Goal: Task Accomplishment & Management: Manage account settings

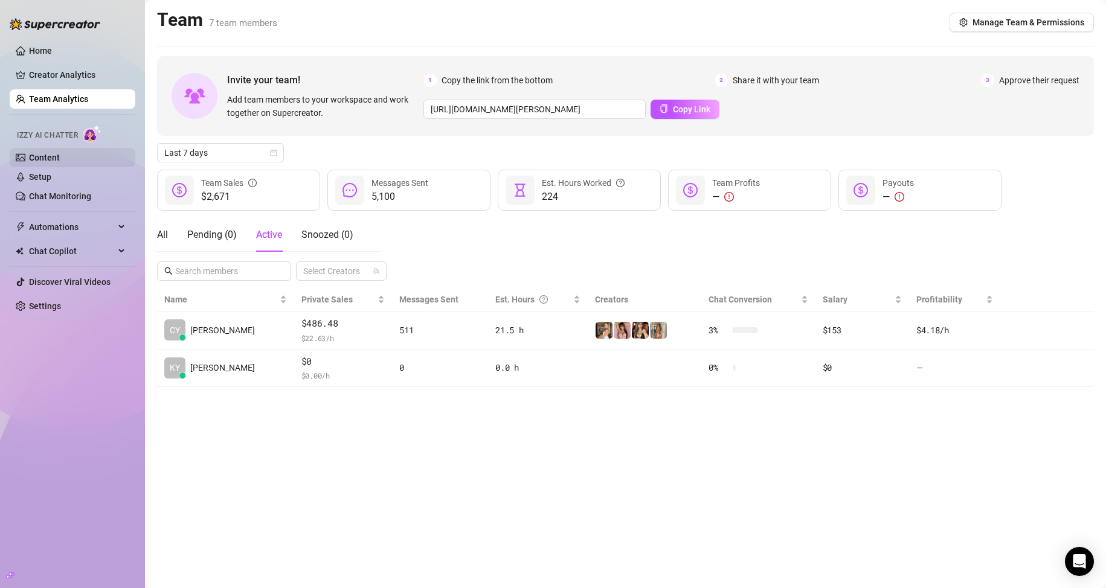
click at [60, 158] on link "Content" at bounding box center [44, 158] width 31 height 10
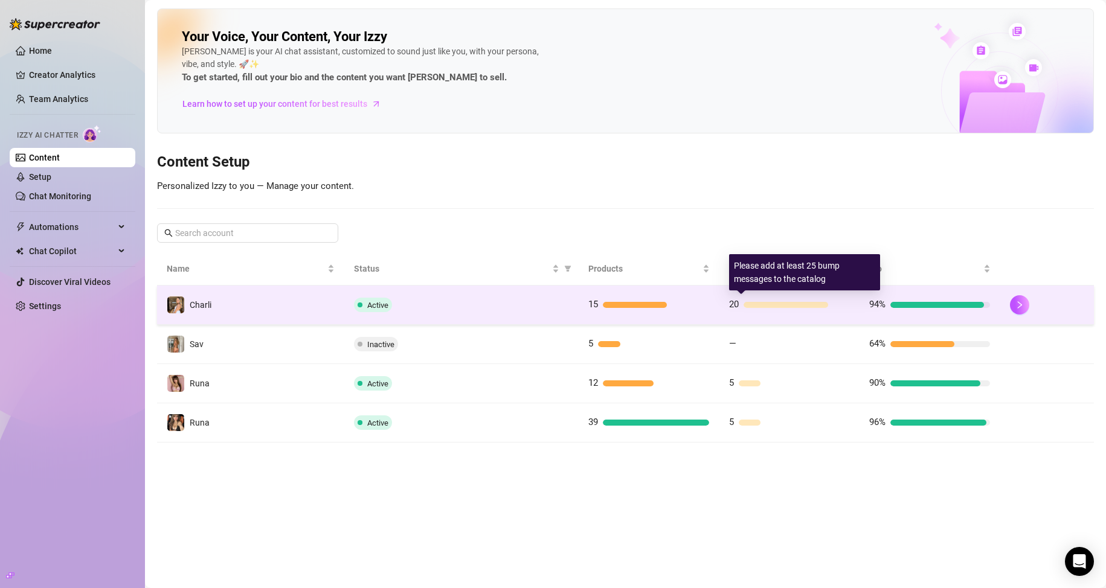
click at [813, 302] on div at bounding box center [786, 305] width 85 height 6
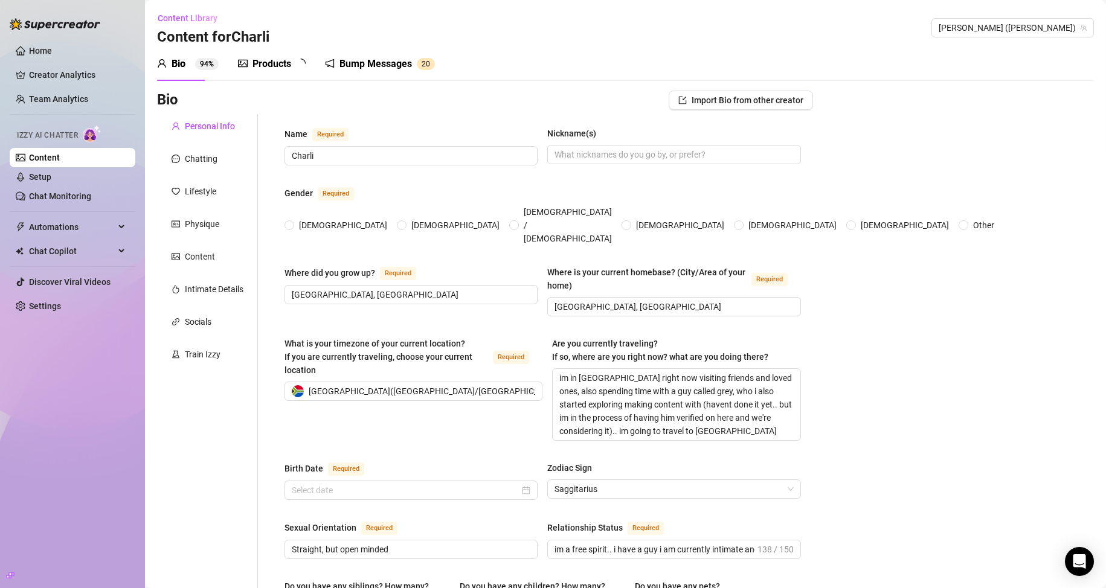
radio input "true"
type input "[DATE]"
click at [361, 62] on div "Bump Messages" at bounding box center [384, 64] width 73 height 15
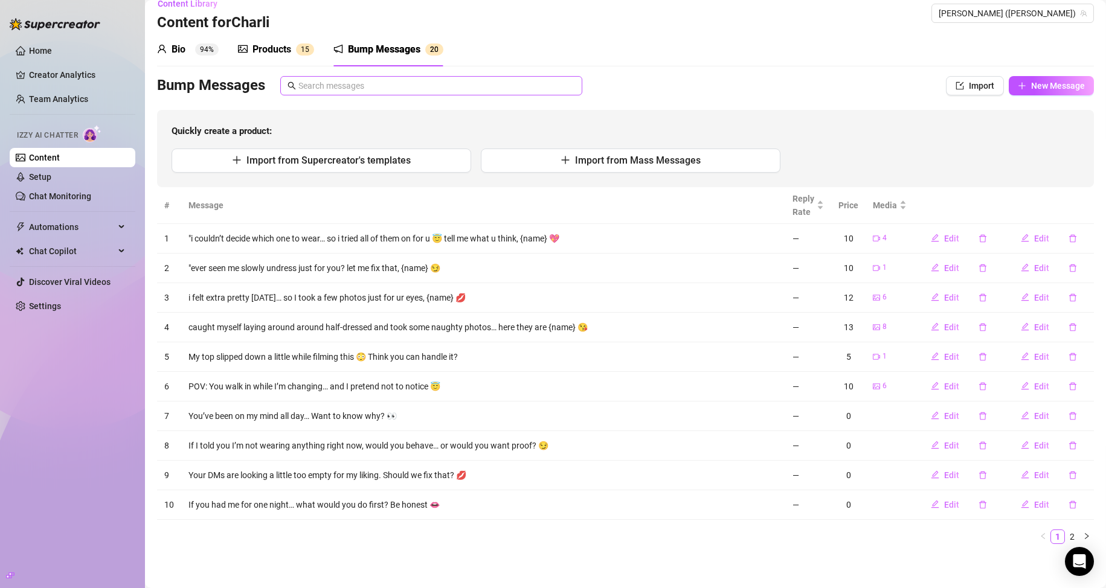
scroll to position [16, 0]
click at [1066, 538] on link "2" at bounding box center [1072, 535] width 13 height 13
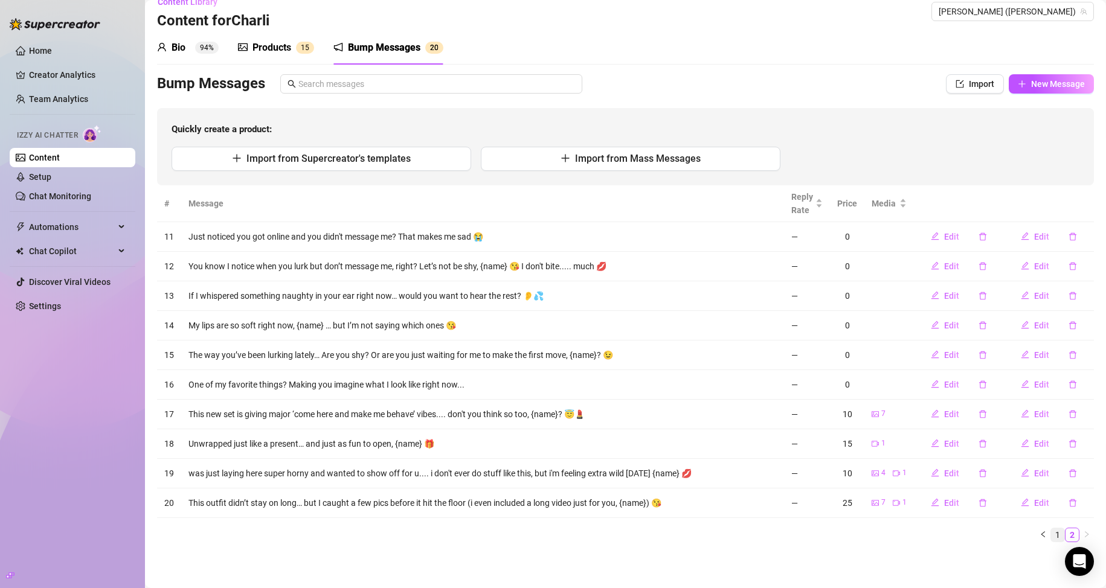
click at [1051, 530] on link "1" at bounding box center [1057, 535] width 13 height 13
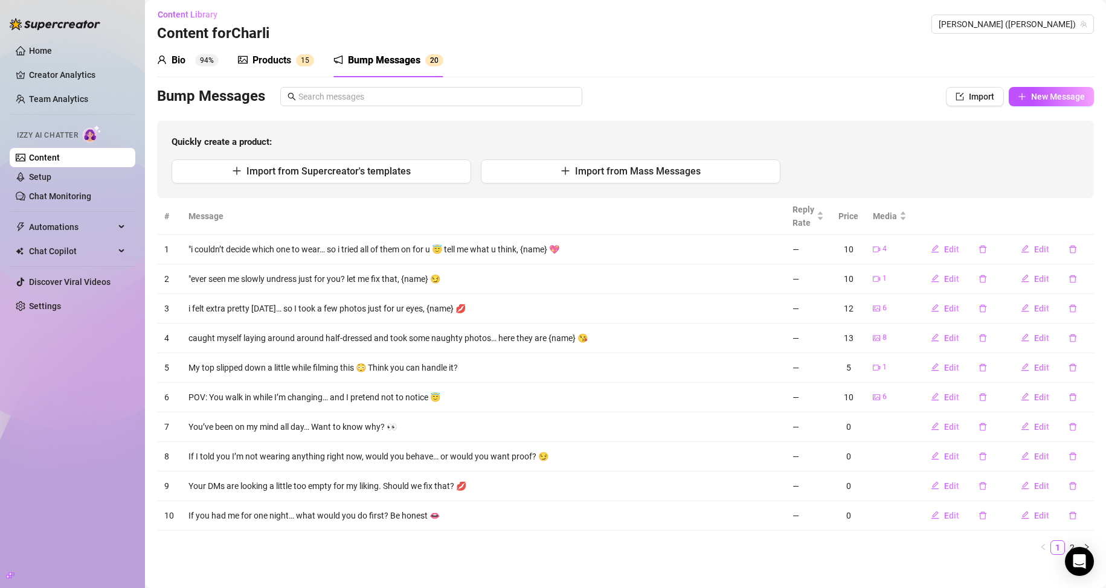
scroll to position [0, 0]
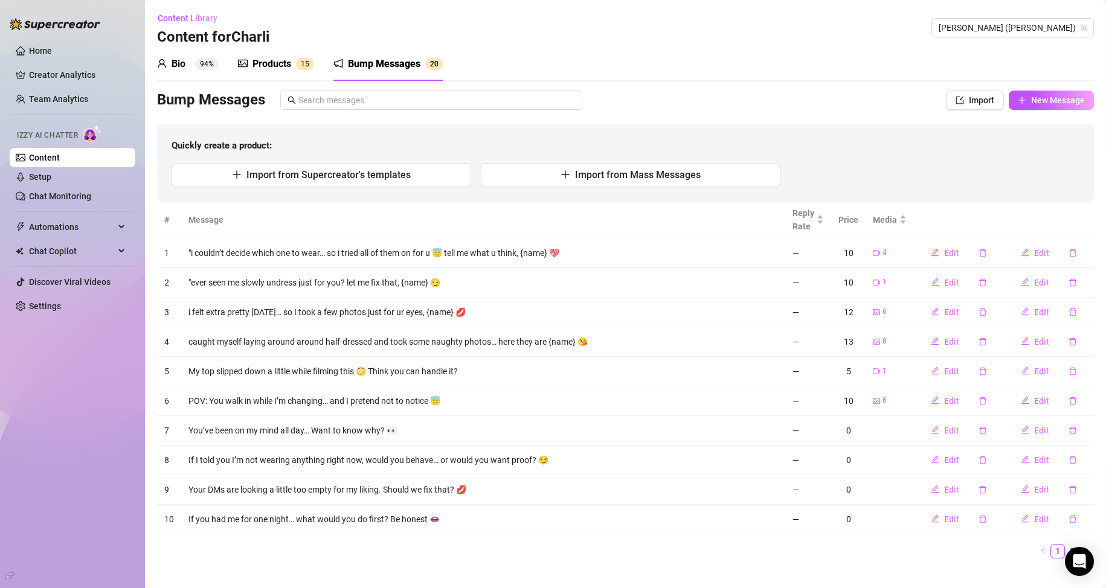
click at [195, 72] on div "Bio 94%" at bounding box center [188, 64] width 62 height 34
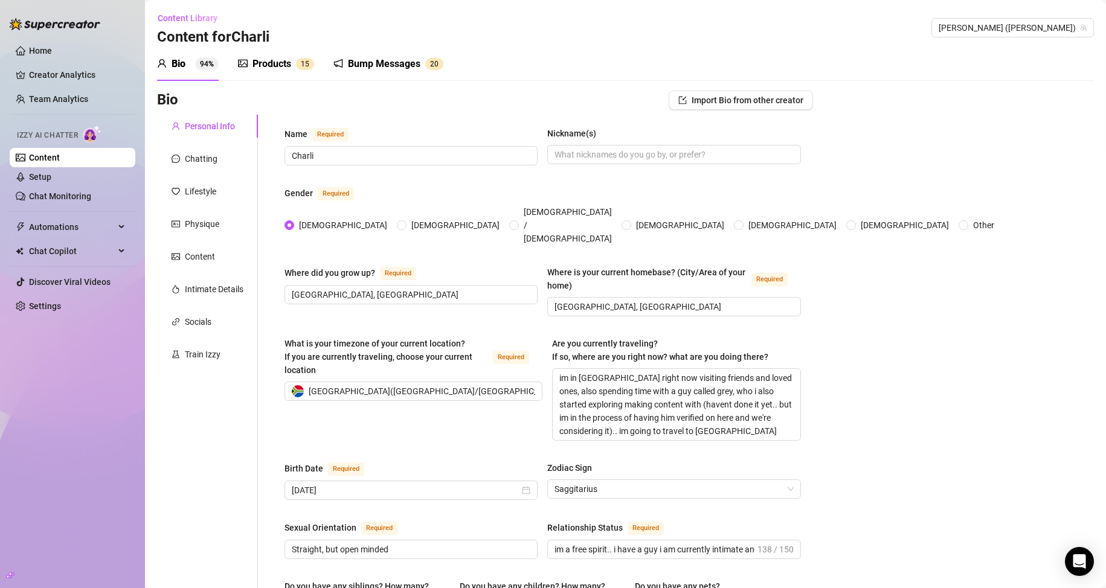
click at [248, 69] on div "Products 1 5" at bounding box center [276, 64] width 76 height 15
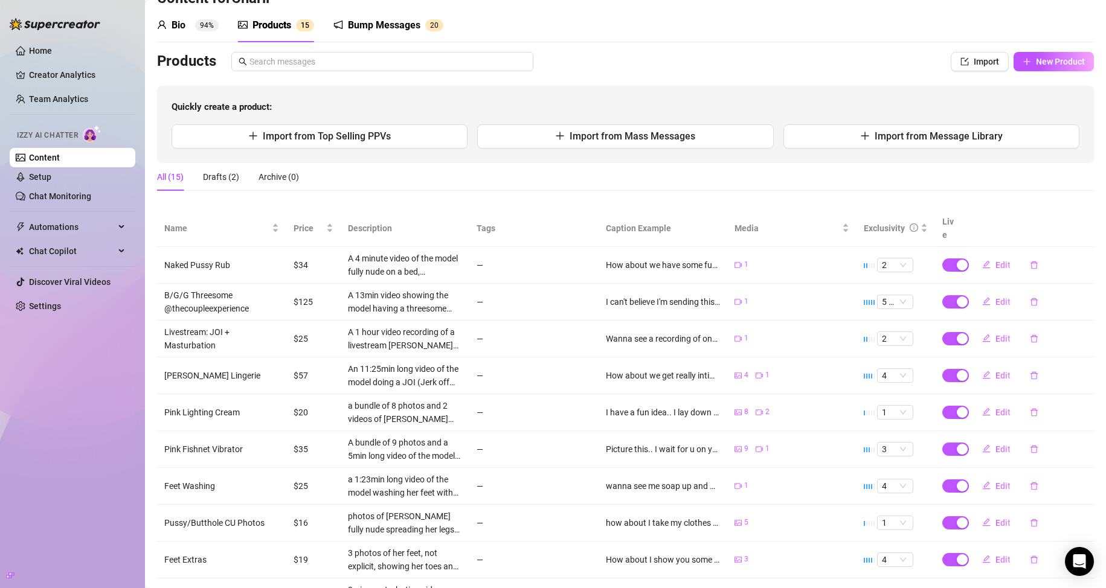
scroll to position [123, 0]
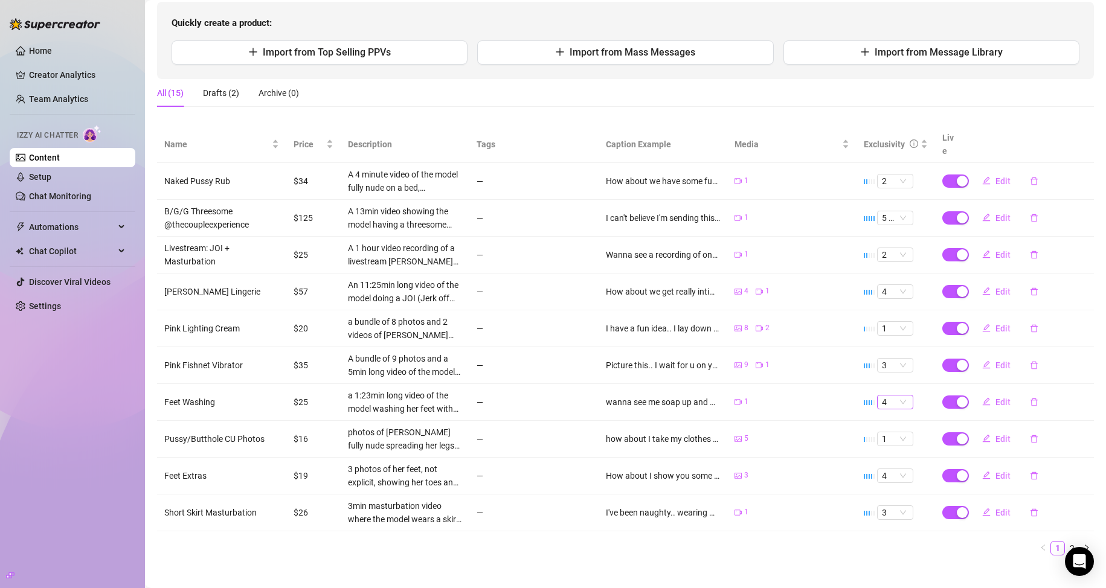
click at [883, 396] on span "4" at bounding box center [895, 402] width 27 height 13
click at [878, 431] on div "2" at bounding box center [886, 430] width 17 height 13
click at [894, 396] on span "4" at bounding box center [895, 402] width 27 height 13
click at [885, 424] on div "2" at bounding box center [886, 430] width 17 height 13
click at [986, 393] on button "Edit" at bounding box center [997, 402] width 48 height 19
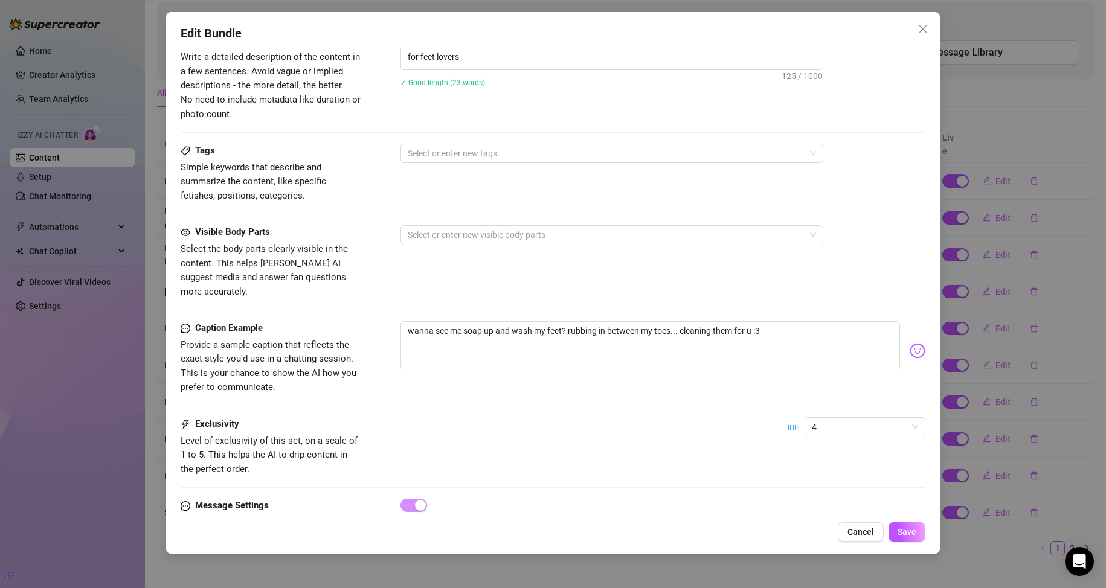
scroll to position [547, 0]
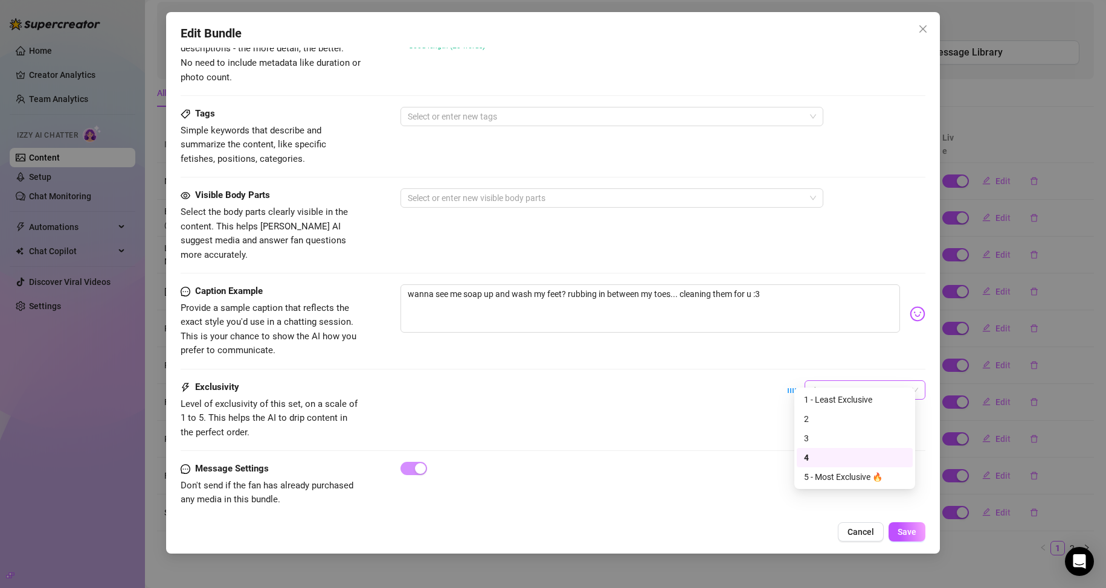
click at [824, 381] on span "4" at bounding box center [865, 390] width 106 height 18
click at [815, 420] on div "2" at bounding box center [855, 419] width 102 height 13
click at [909, 530] on span "Save" at bounding box center [907, 532] width 19 height 10
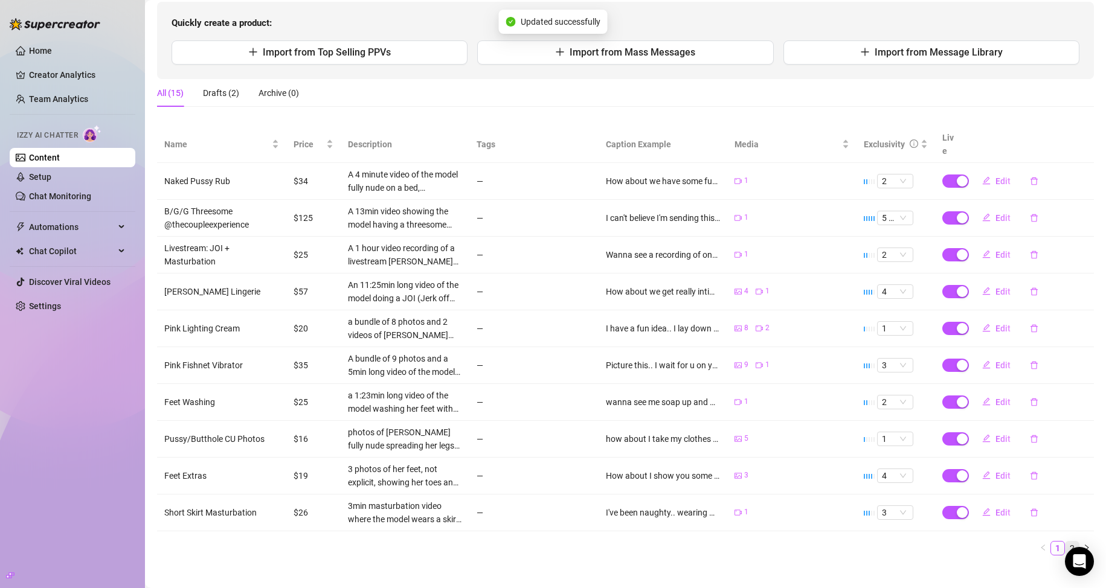
click at [1066, 542] on link "2" at bounding box center [1072, 548] width 13 height 13
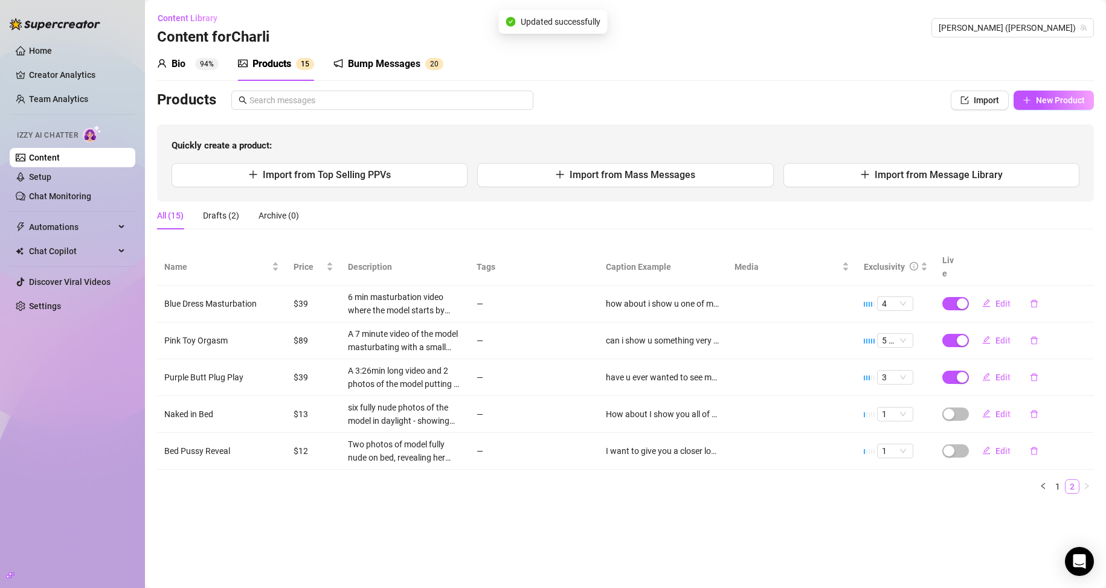
scroll to position [0, 0]
click at [959, 408] on span "button" at bounding box center [956, 414] width 27 height 13
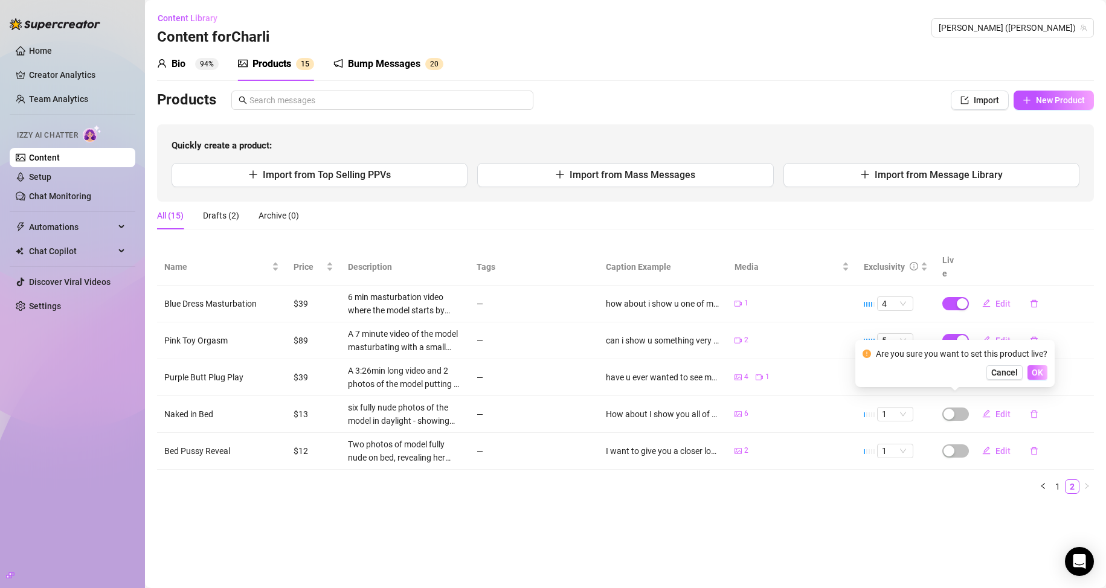
click at [1034, 375] on span "OK" at bounding box center [1037, 373] width 11 height 10
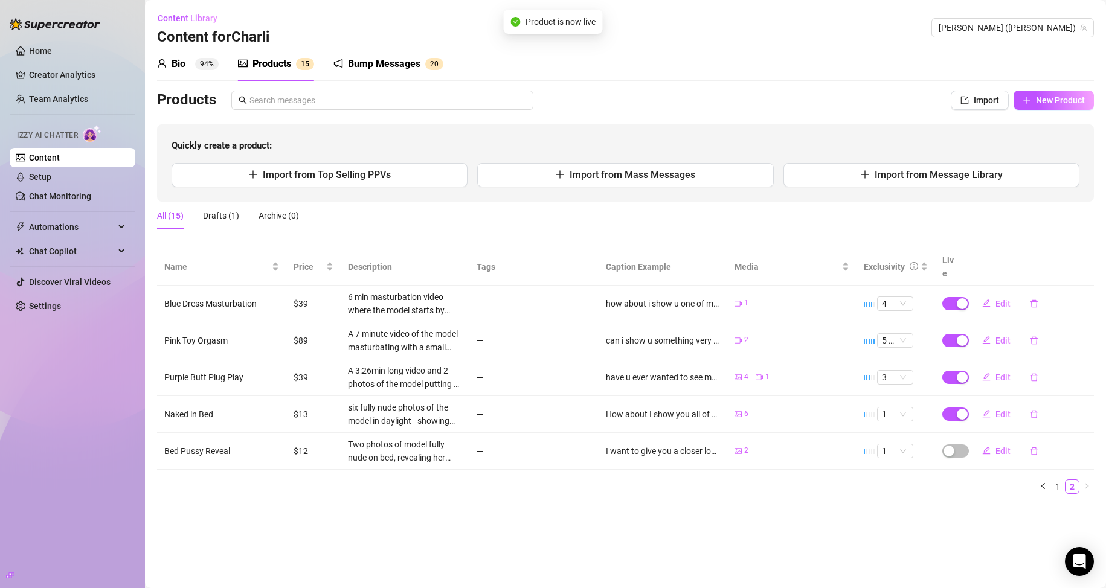
click at [965, 437] on td "Edit" at bounding box center [1029, 451] width 129 height 37
click at [949, 446] on div "button" at bounding box center [949, 451] width 11 height 11
click at [1033, 410] on span "OK" at bounding box center [1037, 410] width 11 height 10
click at [904, 297] on span "4" at bounding box center [895, 303] width 27 height 13
click at [895, 347] on div "3" at bounding box center [895, 350] width 17 height 13
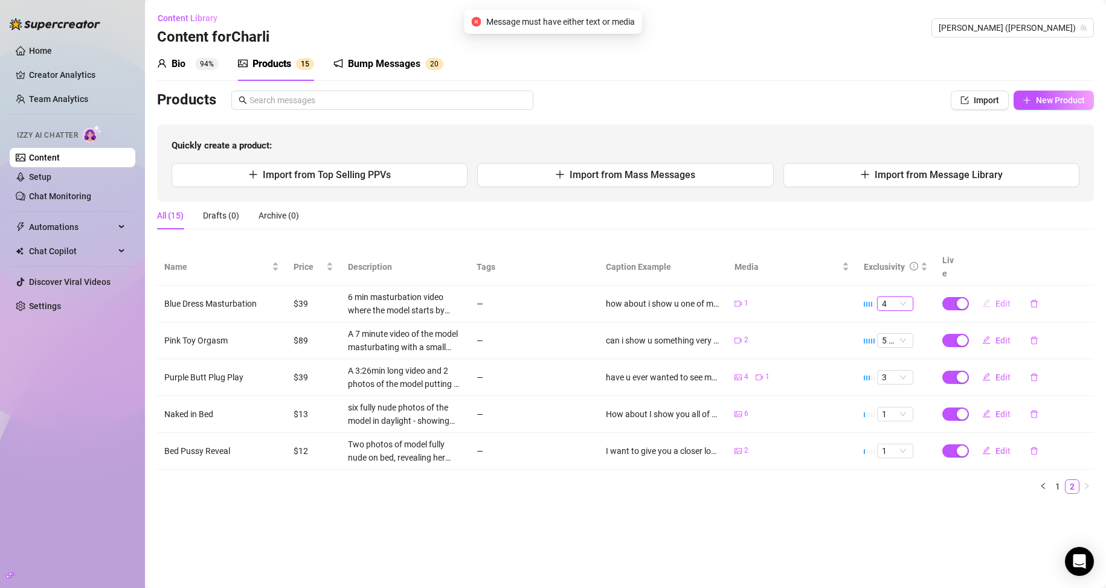
click at [1002, 299] on span "Edit" at bounding box center [1003, 304] width 15 height 10
type textarea "how about i show u one of my most intense orgasms ever caught on camera? i was …"
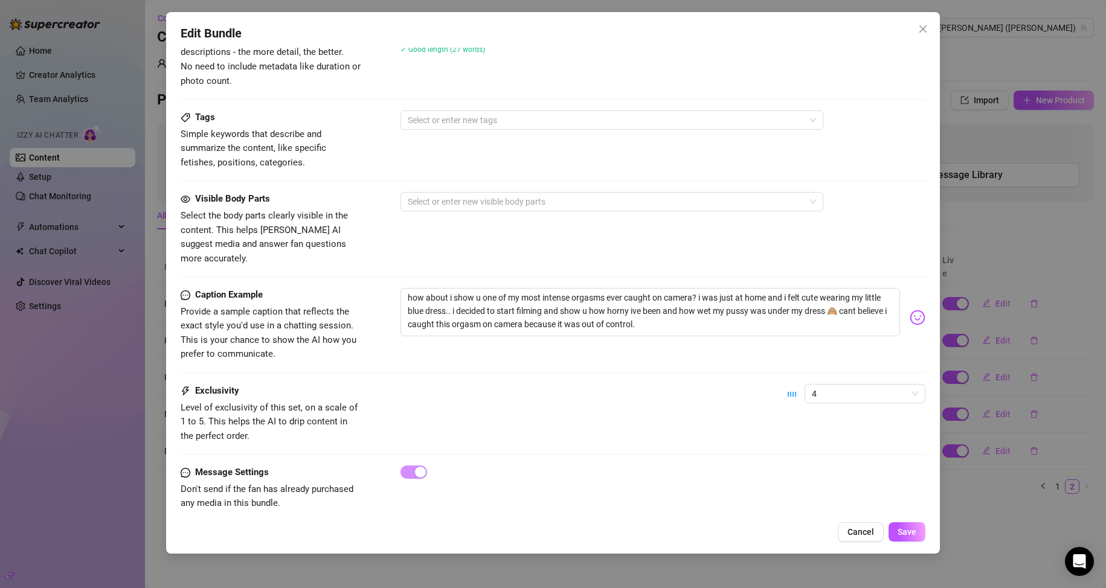
scroll to position [547, 0]
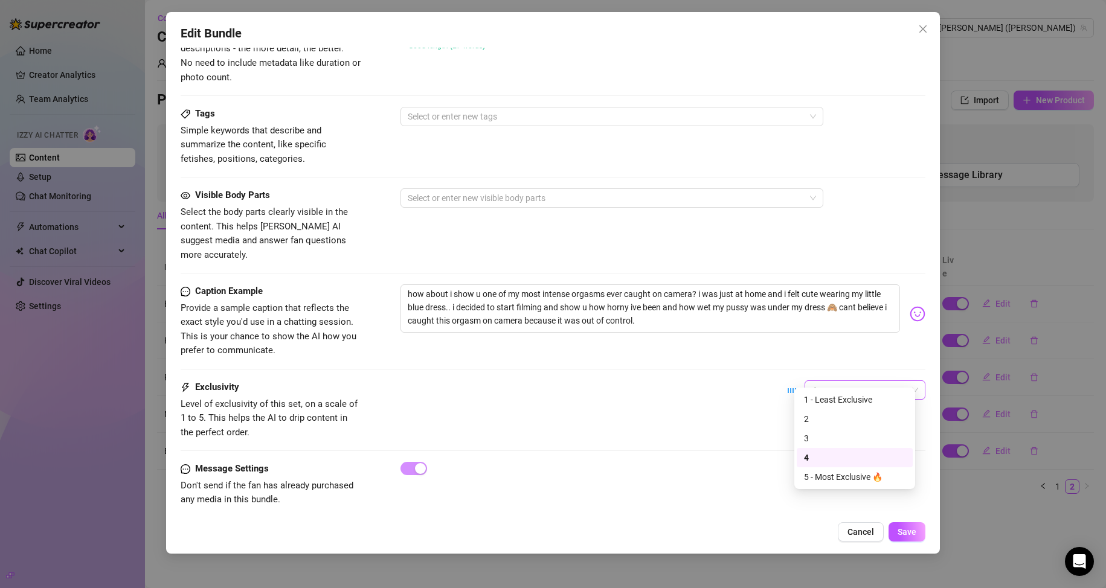
click at [812, 381] on span "4" at bounding box center [865, 390] width 106 height 18
click at [816, 437] on div "3" at bounding box center [855, 438] width 102 height 13
click at [901, 526] on button "Save" at bounding box center [907, 532] width 37 height 19
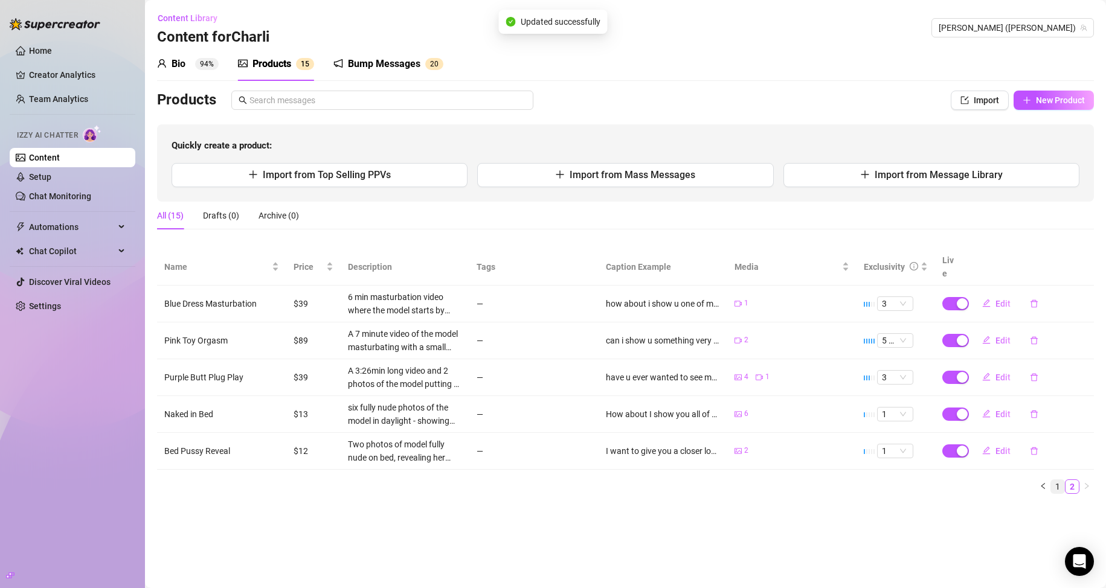
click at [1056, 480] on link "1" at bounding box center [1057, 486] width 13 height 13
